Goal: Task Accomplishment & Management: Manage account settings

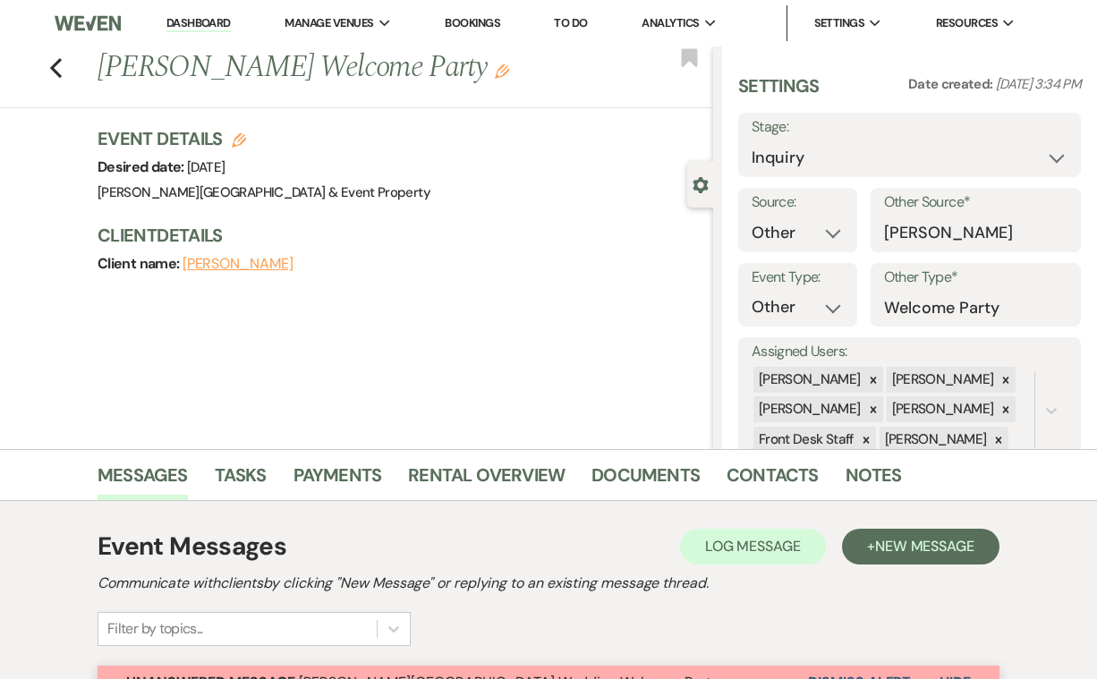
select select "14"
select select "13"
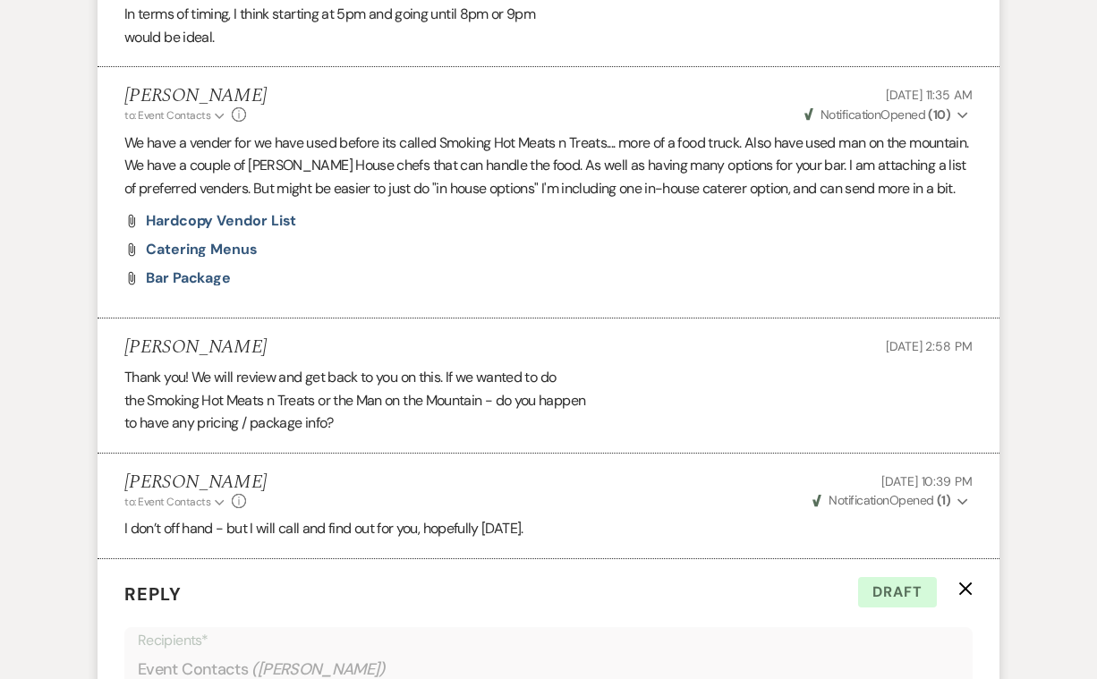
scroll to position [2407, 0]
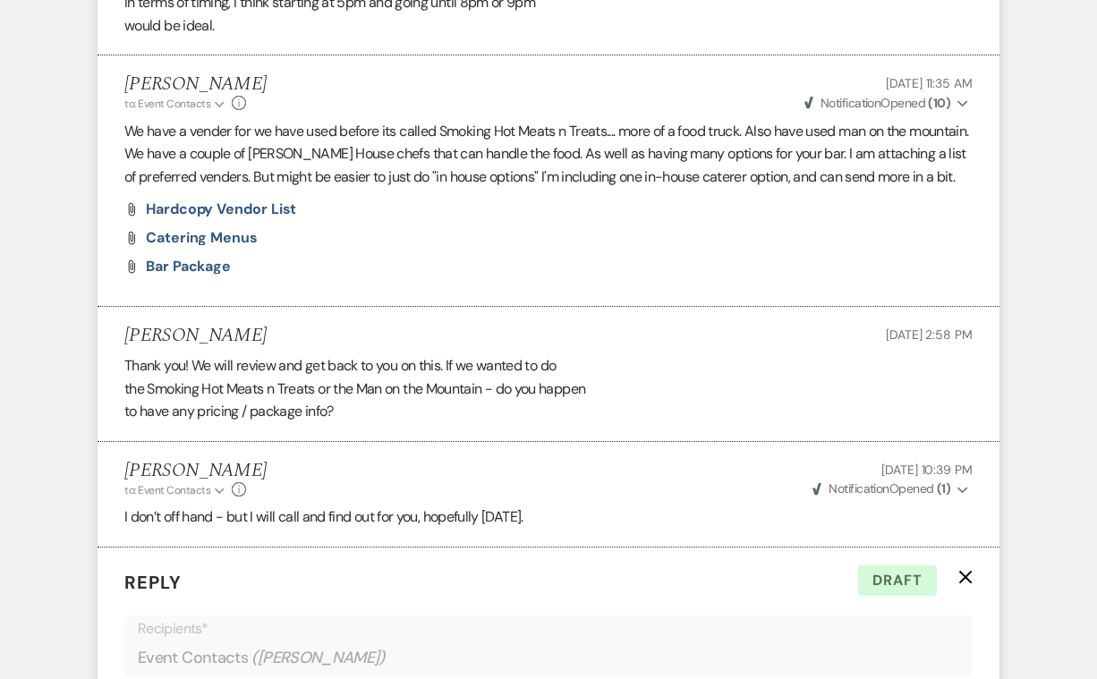
click at [964, 571] on use "button" at bounding box center [965, 577] width 13 height 13
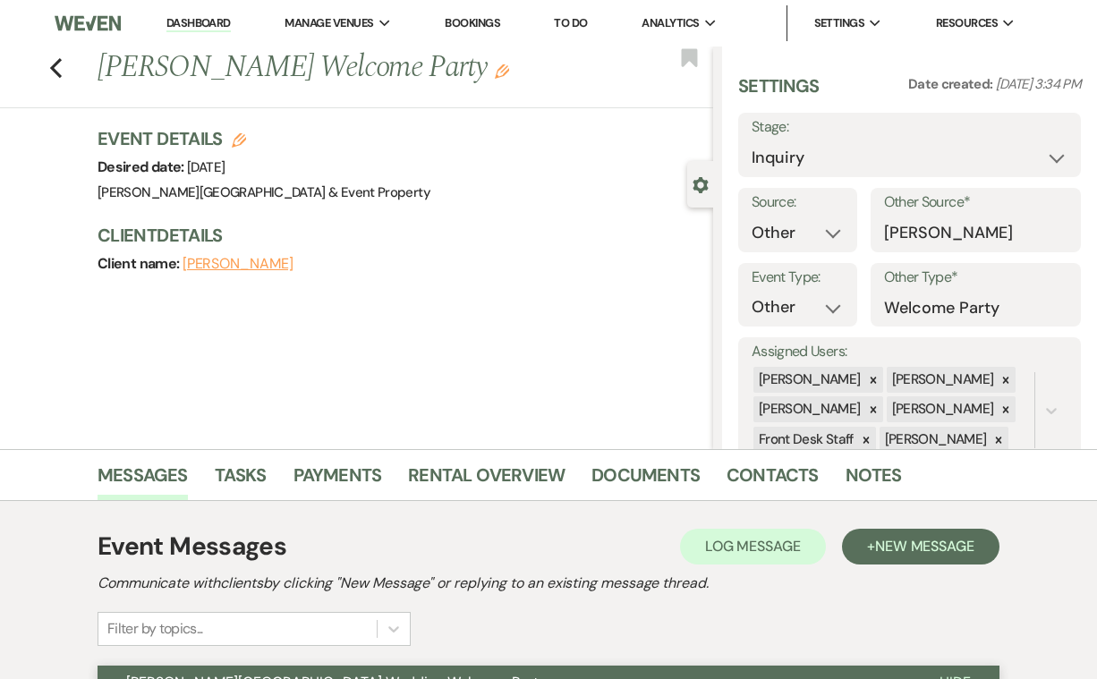
scroll to position [0, 0]
click at [480, 21] on link "Bookings" at bounding box center [472, 22] width 55 height 15
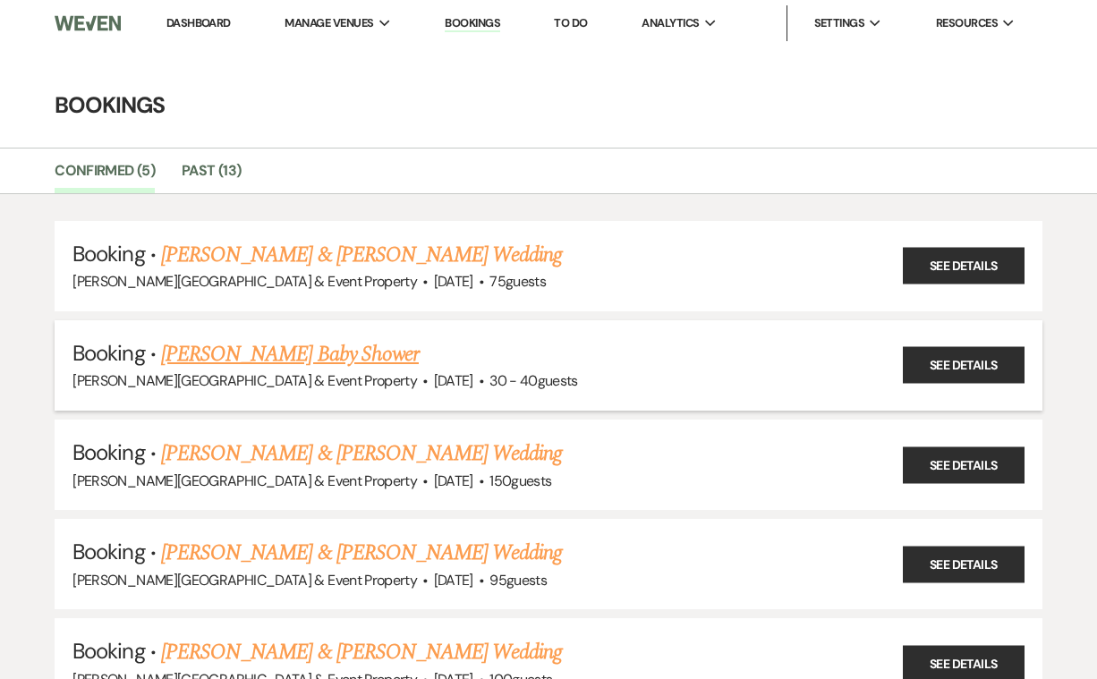
click at [297, 351] on link "[PERSON_NAME] Baby Shower" at bounding box center [290, 354] width 258 height 32
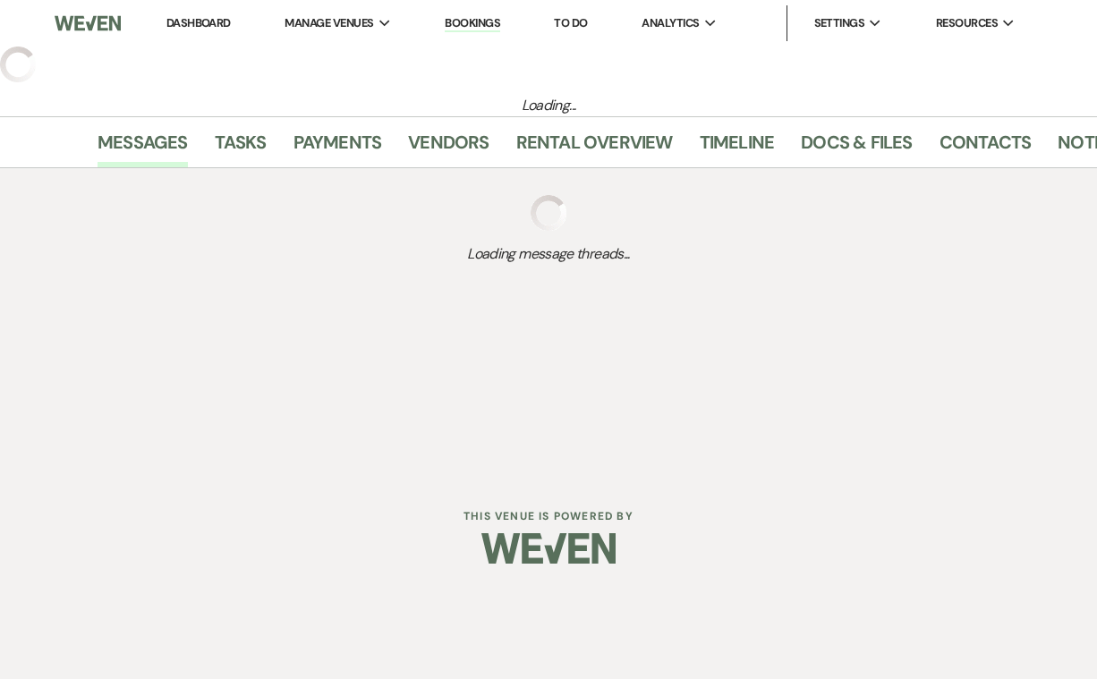
select select "5"
select select "3"
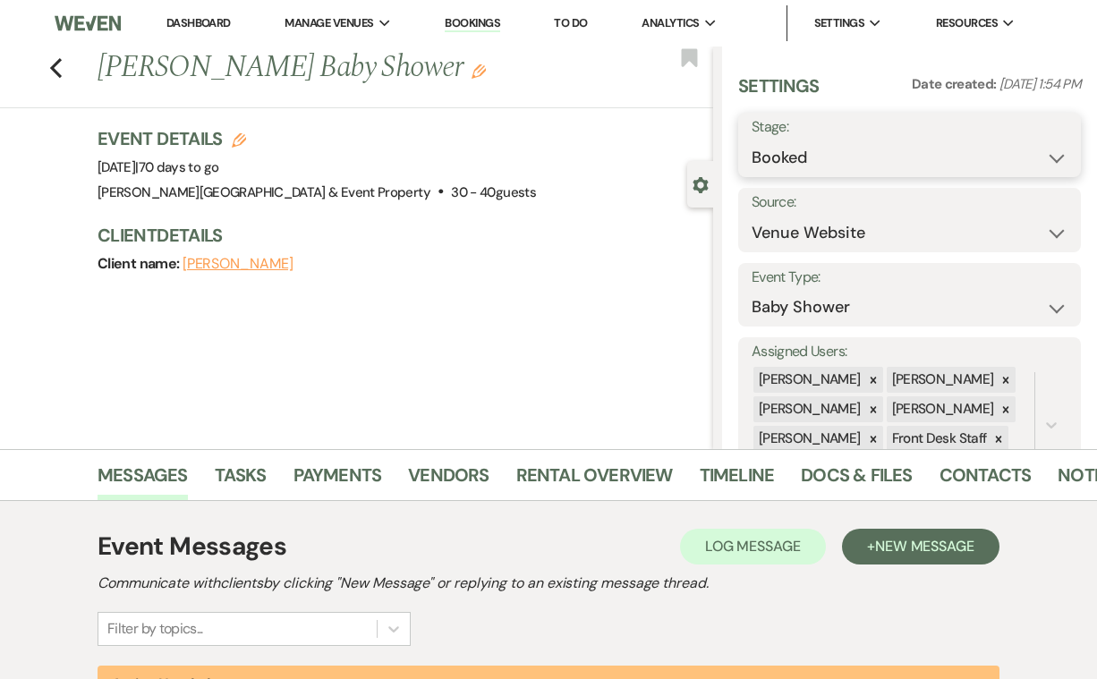
select select "8"
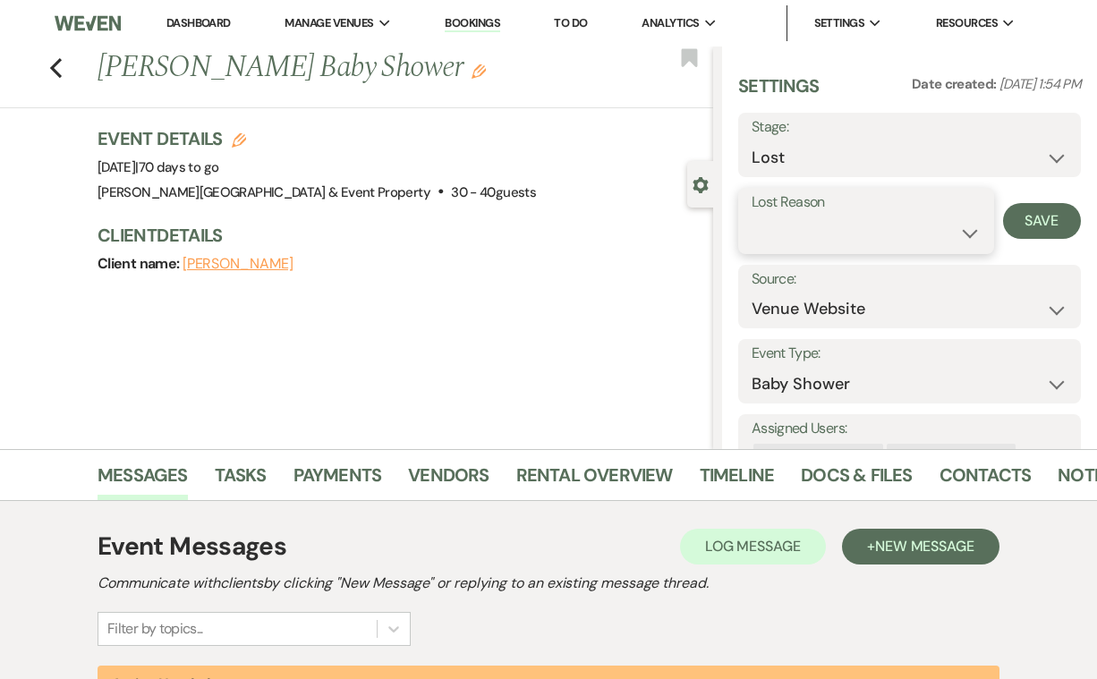
select select "7"
click at [1041, 222] on button "Save" at bounding box center [1042, 221] width 78 height 36
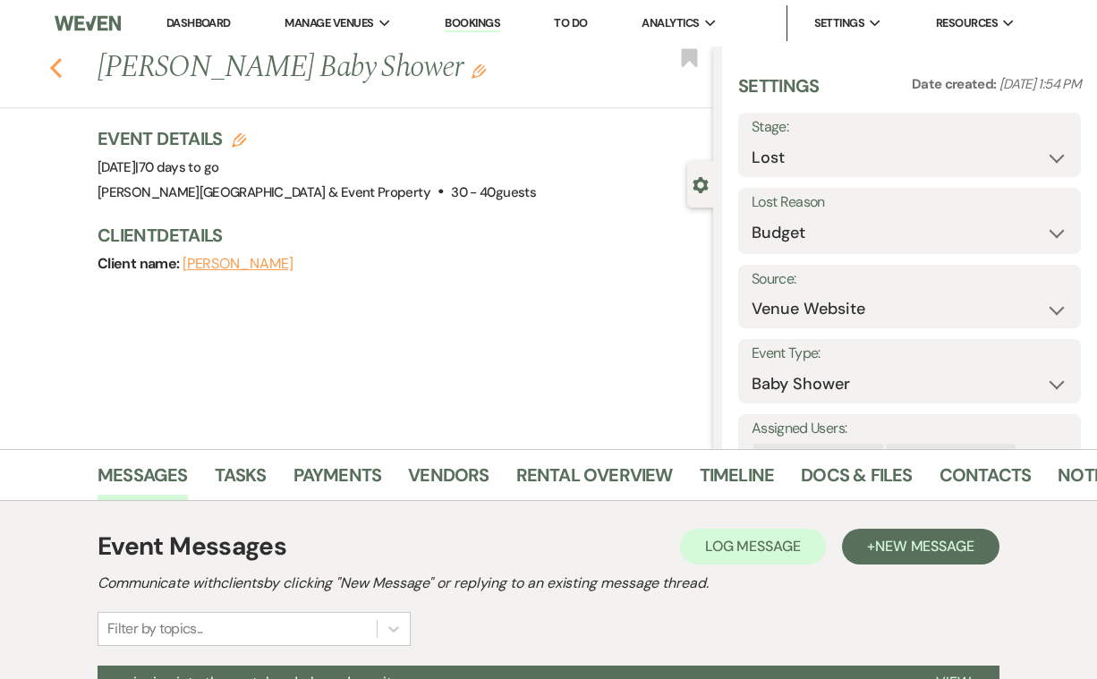
click at [59, 67] on icon "Previous" at bounding box center [55, 67] width 13 height 21
